Goal: Task Accomplishment & Management: Use online tool/utility

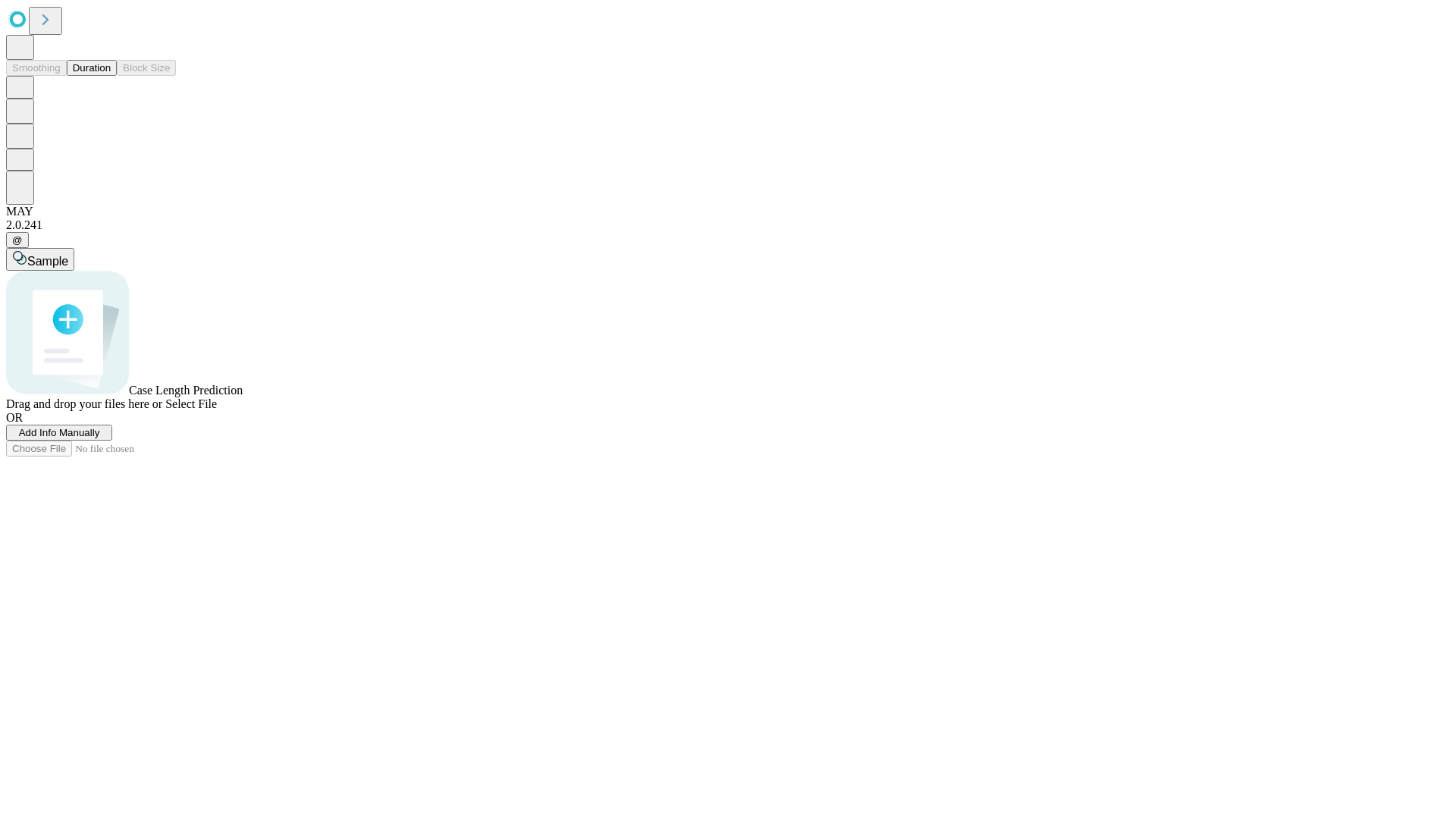
click at [111, 76] on button "Duration" at bounding box center [91, 67] width 50 height 16
click at [100, 439] on span "Add Info Manually" at bounding box center [60, 432] width 81 height 11
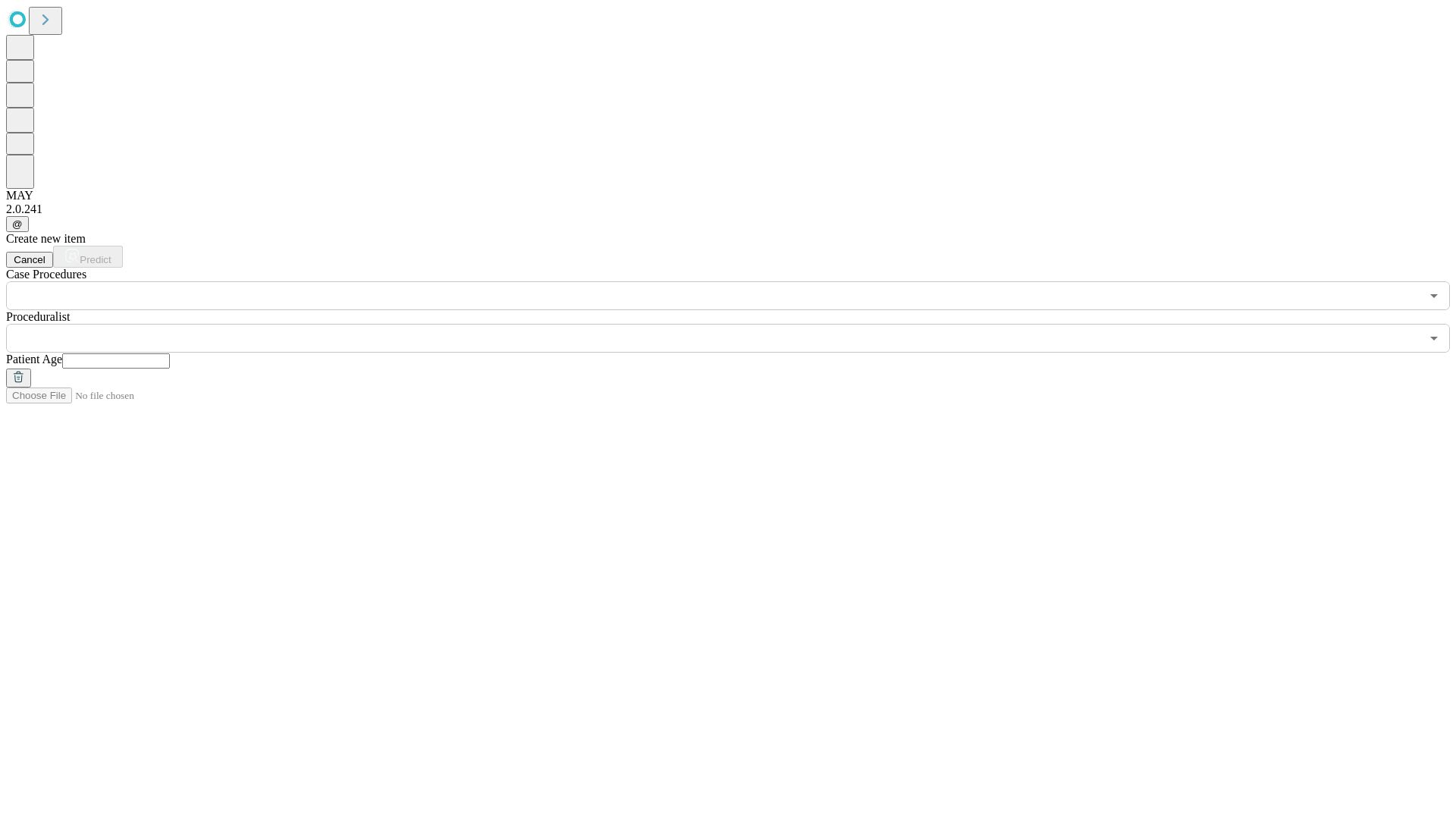
click at [170, 353] on input "text" at bounding box center [115, 360] width 108 height 15
type input "**"
click at [738, 323] on input "text" at bounding box center [713, 337] width 1415 height 29
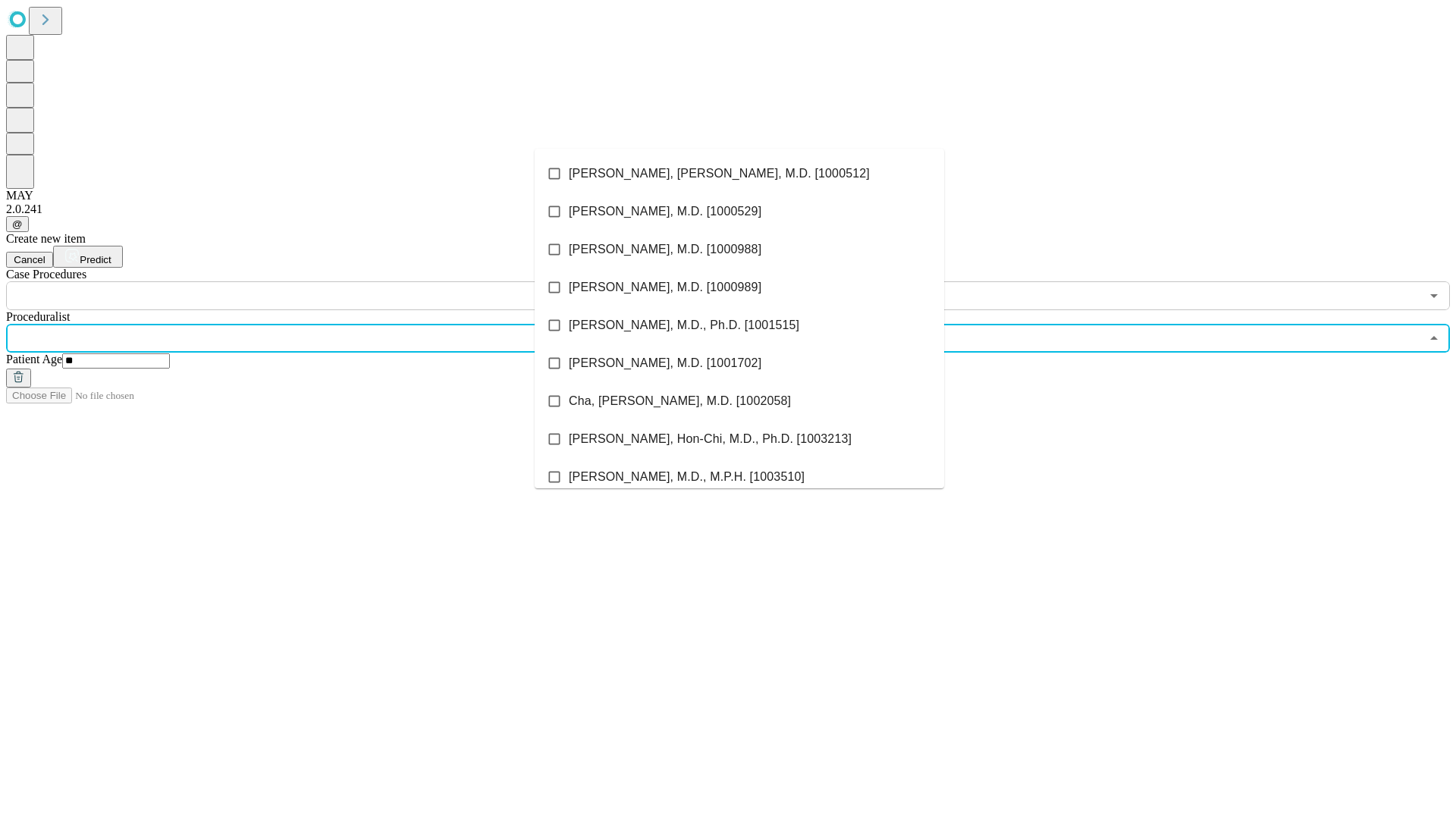
click at [739, 173] on li "[PERSON_NAME], [PERSON_NAME], M.D. [1000512]" at bounding box center [739, 173] width 409 height 38
click at [319, 281] on input "text" at bounding box center [713, 295] width 1415 height 29
